Goal: Task Accomplishment & Management: Use online tool/utility

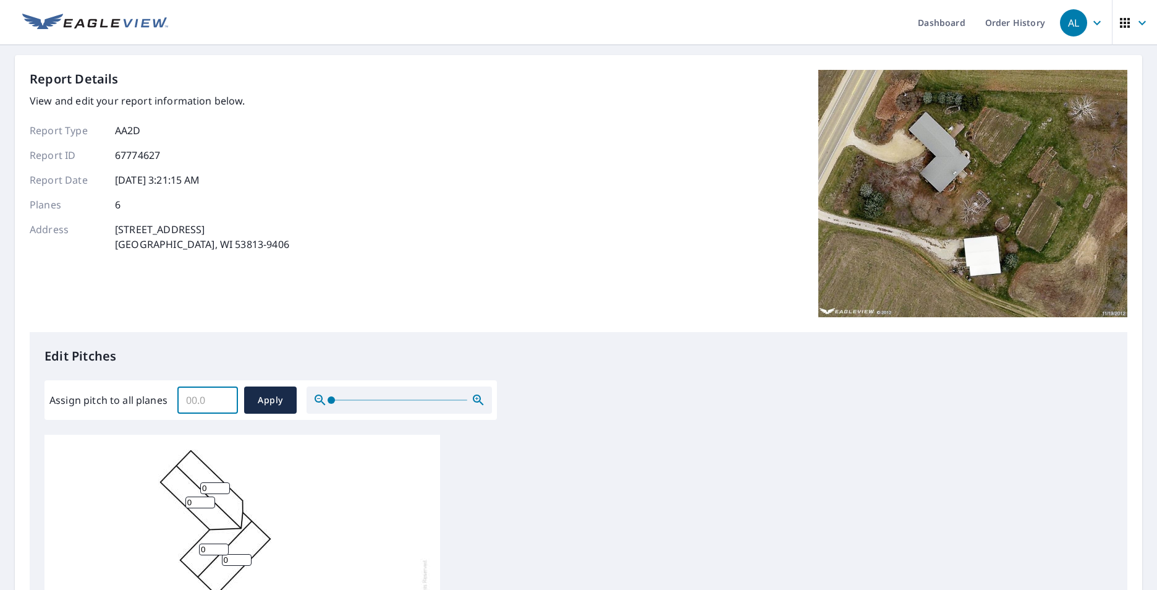
click at [211, 402] on input "Assign pitch to all planes" at bounding box center [207, 400] width 61 height 35
type input "4"
click at [267, 398] on span "Apply" at bounding box center [270, 400] width 33 height 15
type input "4"
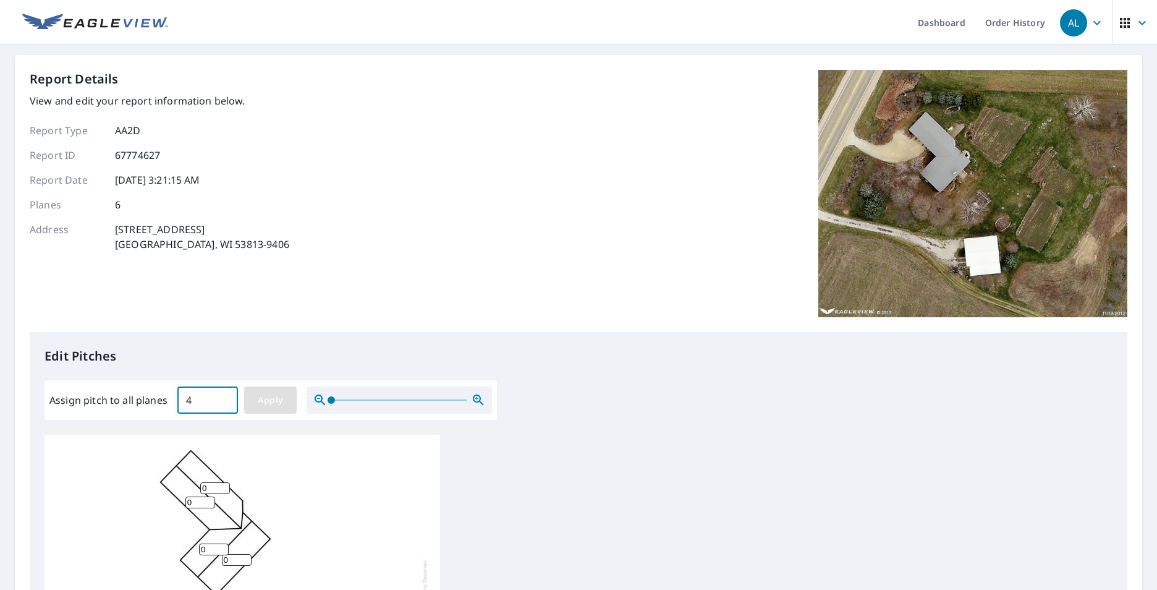
type input "4"
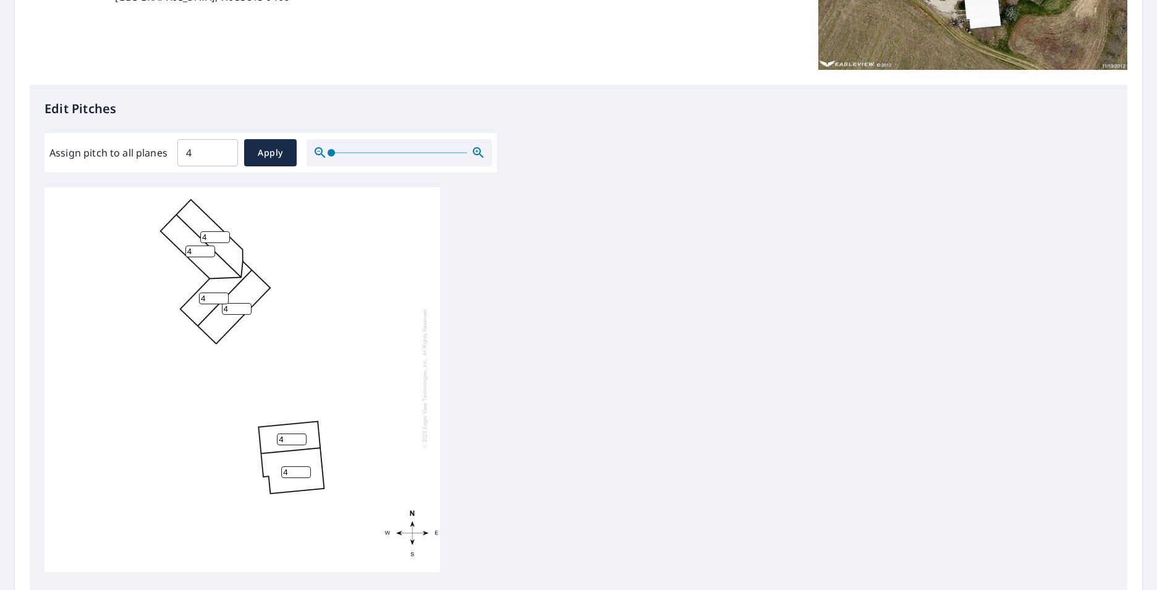
scroll to position [389, 0]
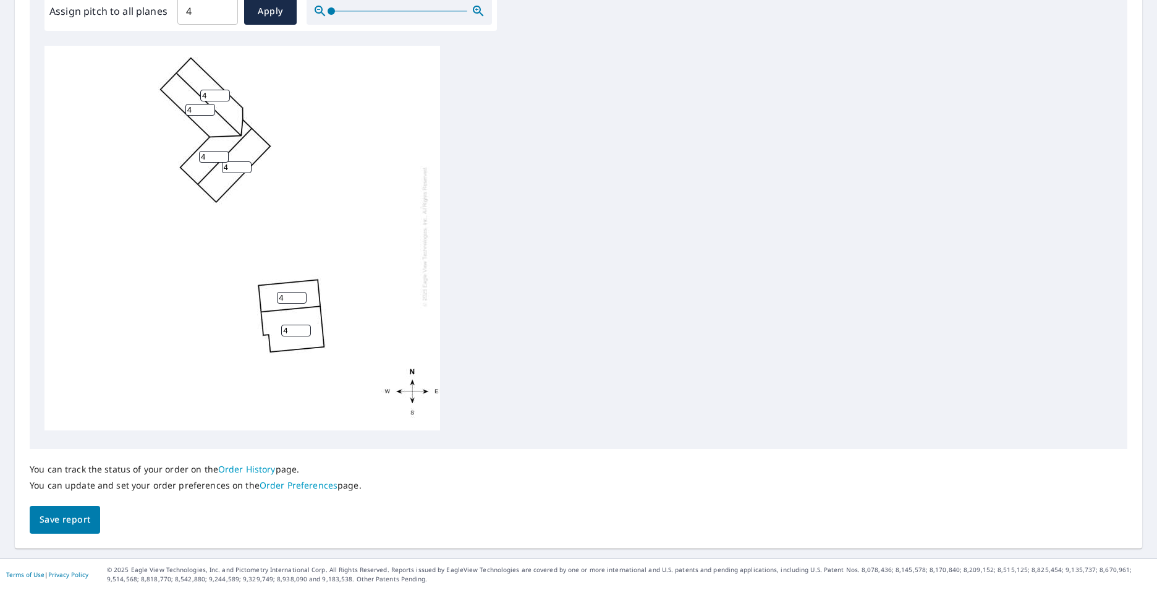
click at [72, 521] on span "Save report" at bounding box center [65, 519] width 51 height 15
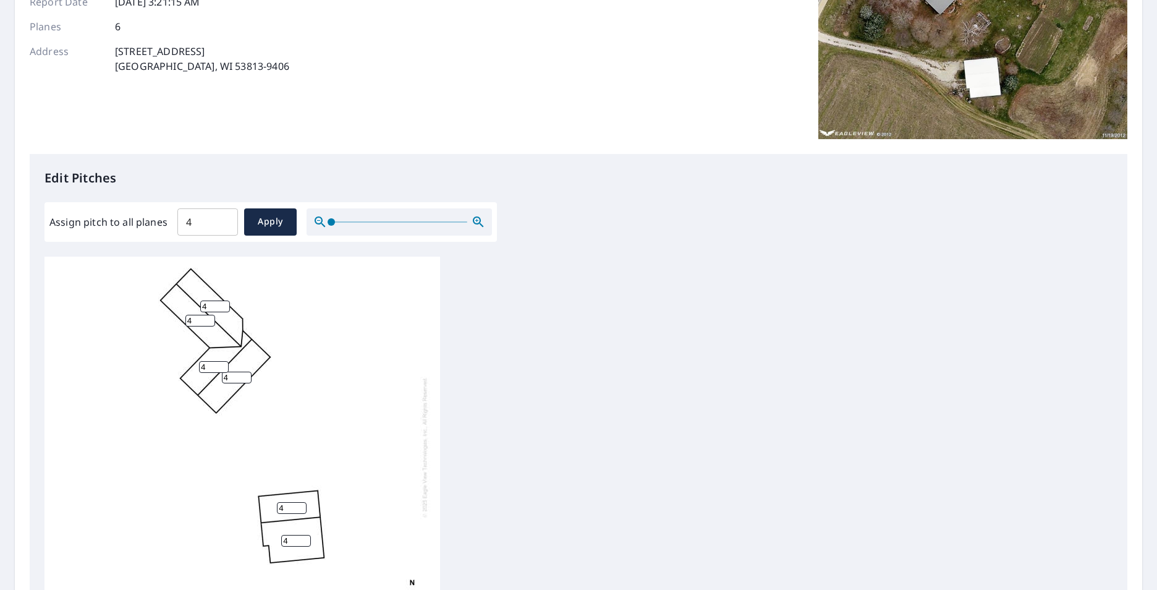
scroll to position [0, 0]
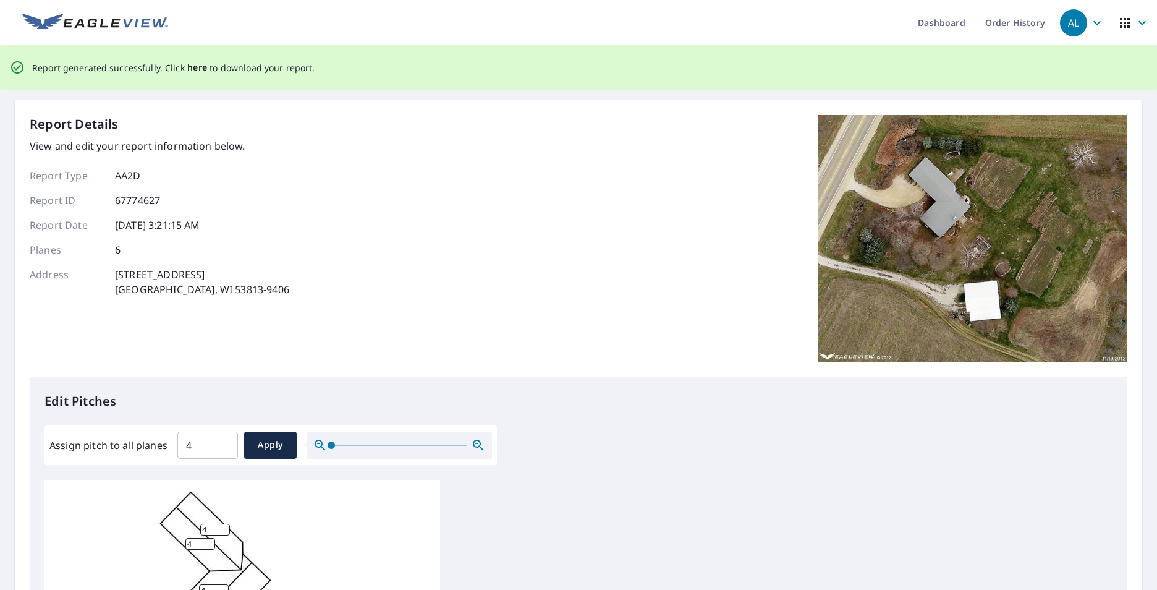
click at [195, 68] on span "here" at bounding box center [197, 67] width 20 height 15
